Goal: Task Accomplishment & Management: Use online tool/utility

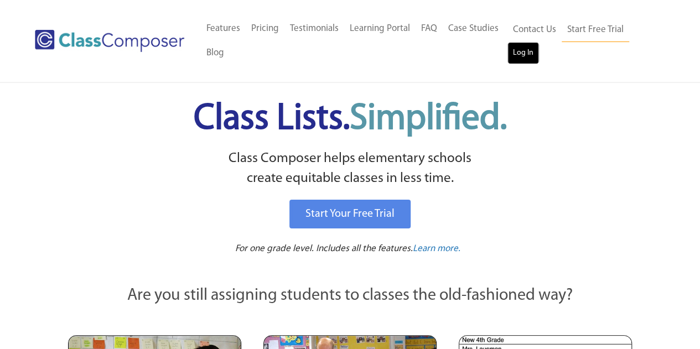
click at [521, 55] on link "Log In" at bounding box center [524, 53] width 32 height 22
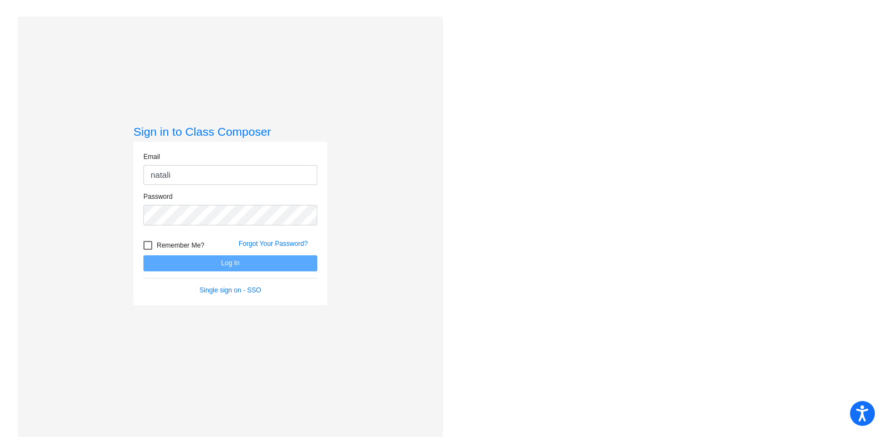
type input "[PERSON_NAME][EMAIL_ADDRESS][PERSON_NAME][DOMAIN_NAME]"
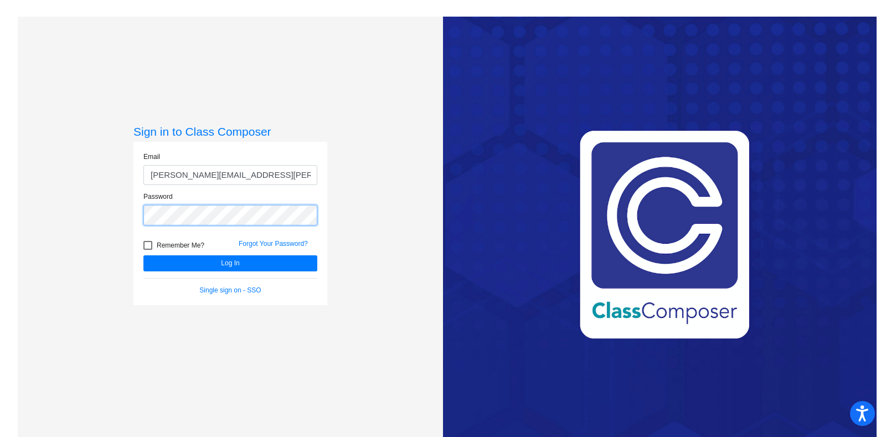
click at [143, 255] on button "Log In" at bounding box center [230, 263] width 174 height 16
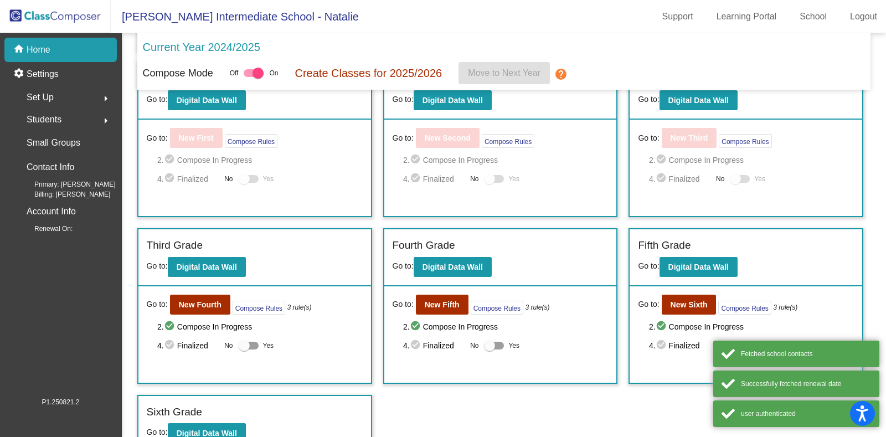
scroll to position [208, 0]
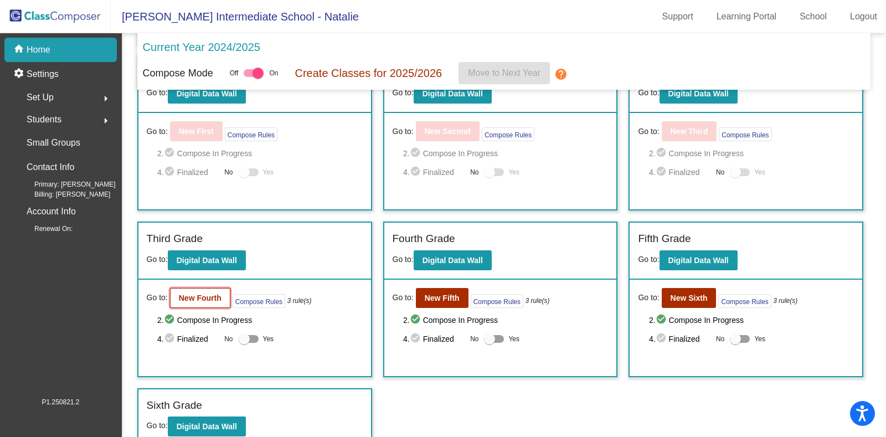
click at [194, 294] on b "New Fourth" at bounding box center [200, 297] width 43 height 9
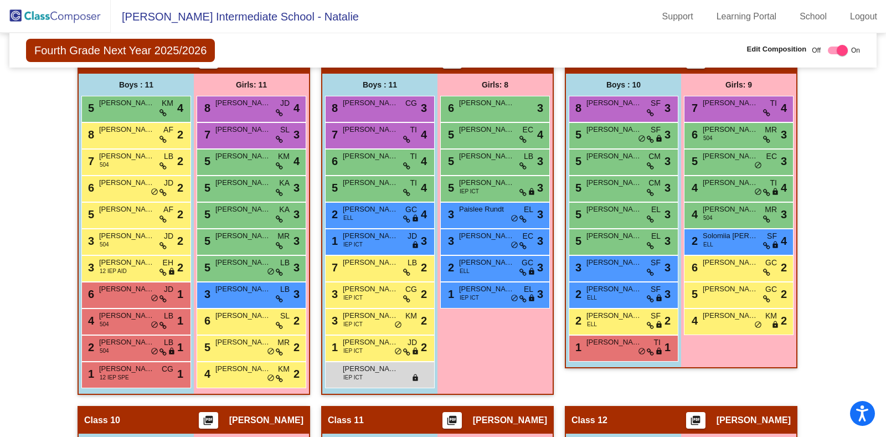
scroll to position [1287, 0]
